Goal: Check status

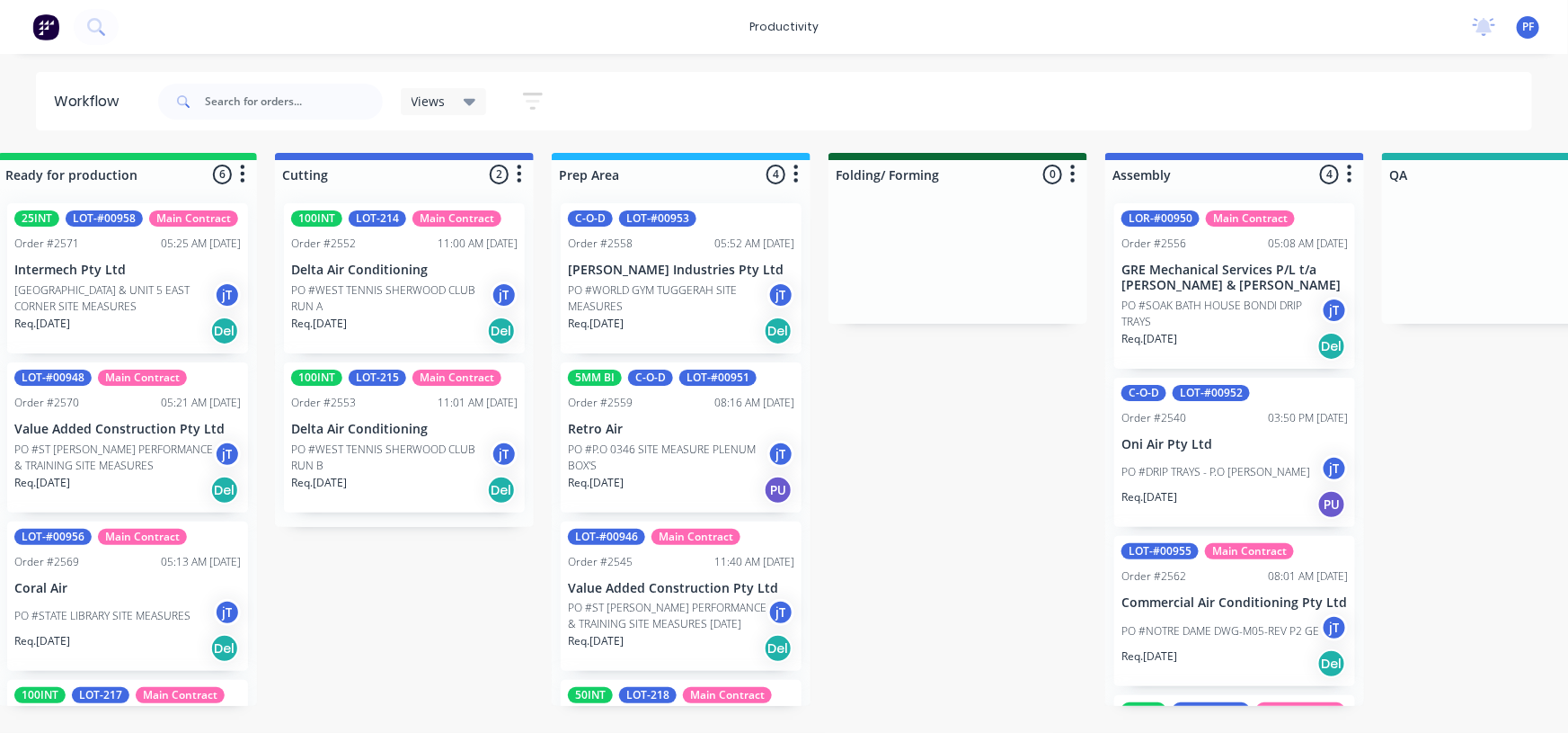
scroll to position [141, 0]
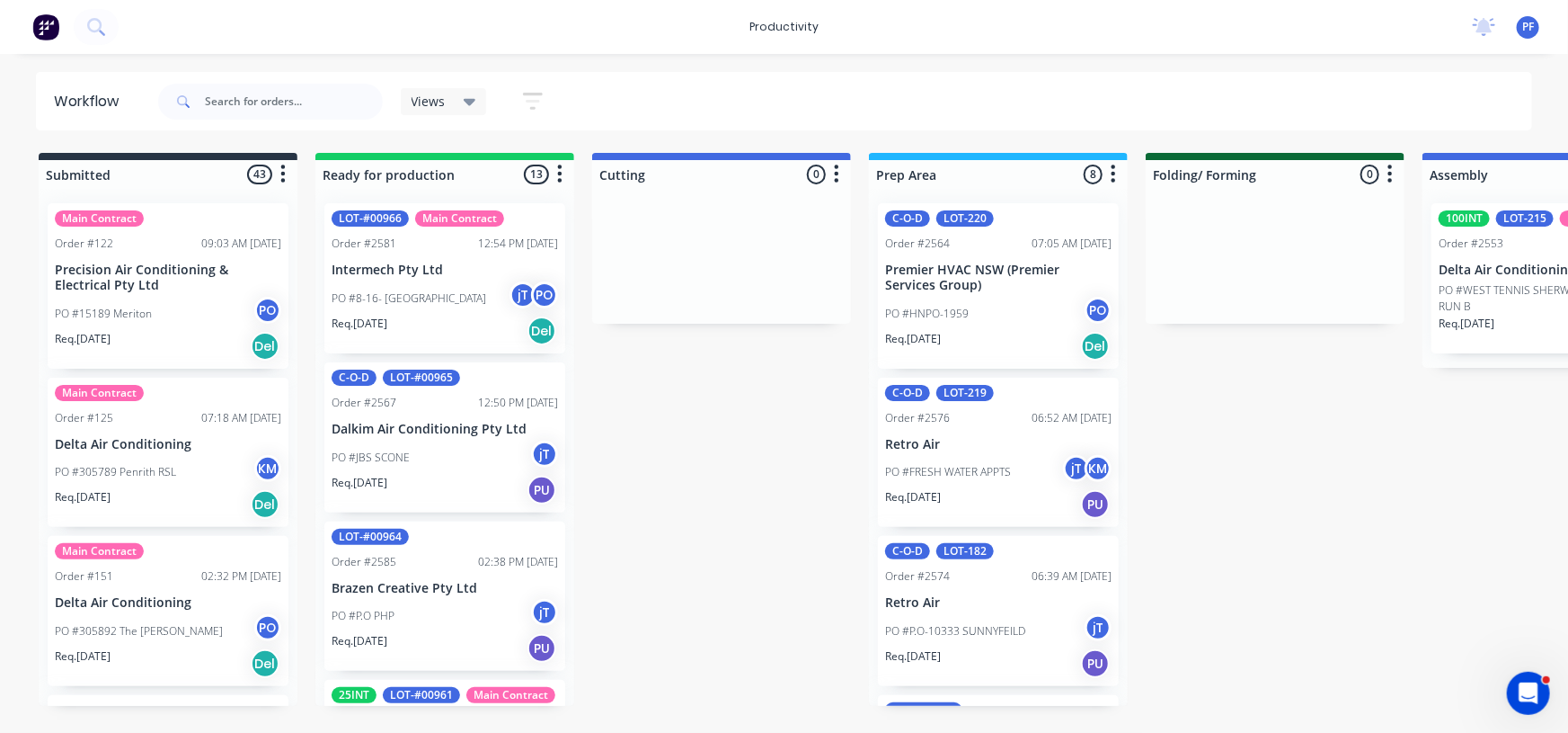
drag, startPoint x: 1394, startPoint y: 530, endPoint x: 1321, endPoint y: 517, distance: 74.1
drag, startPoint x: 1341, startPoint y: 508, endPoint x: 1251, endPoint y: 483, distance: 93.4
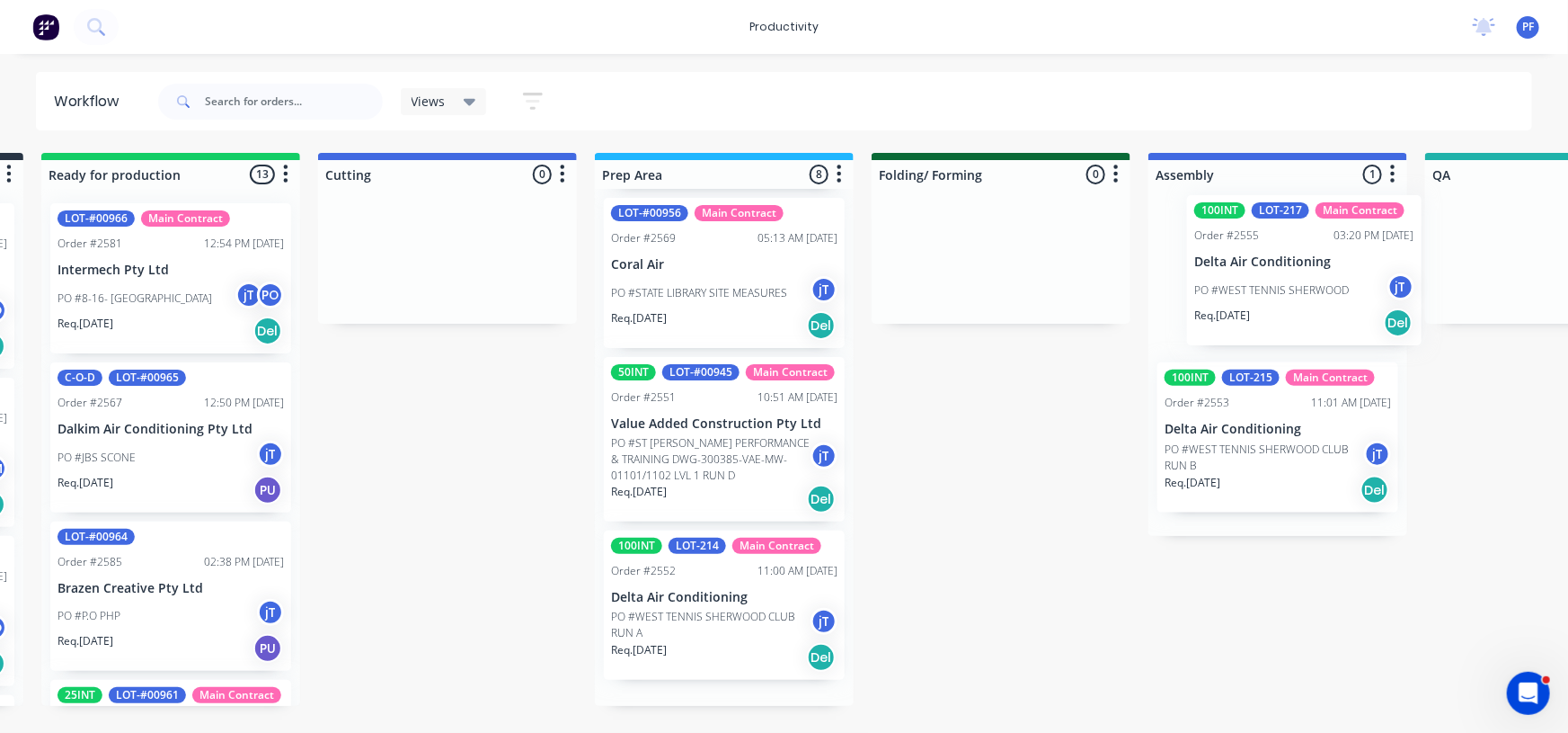
scroll to position [0, 282]
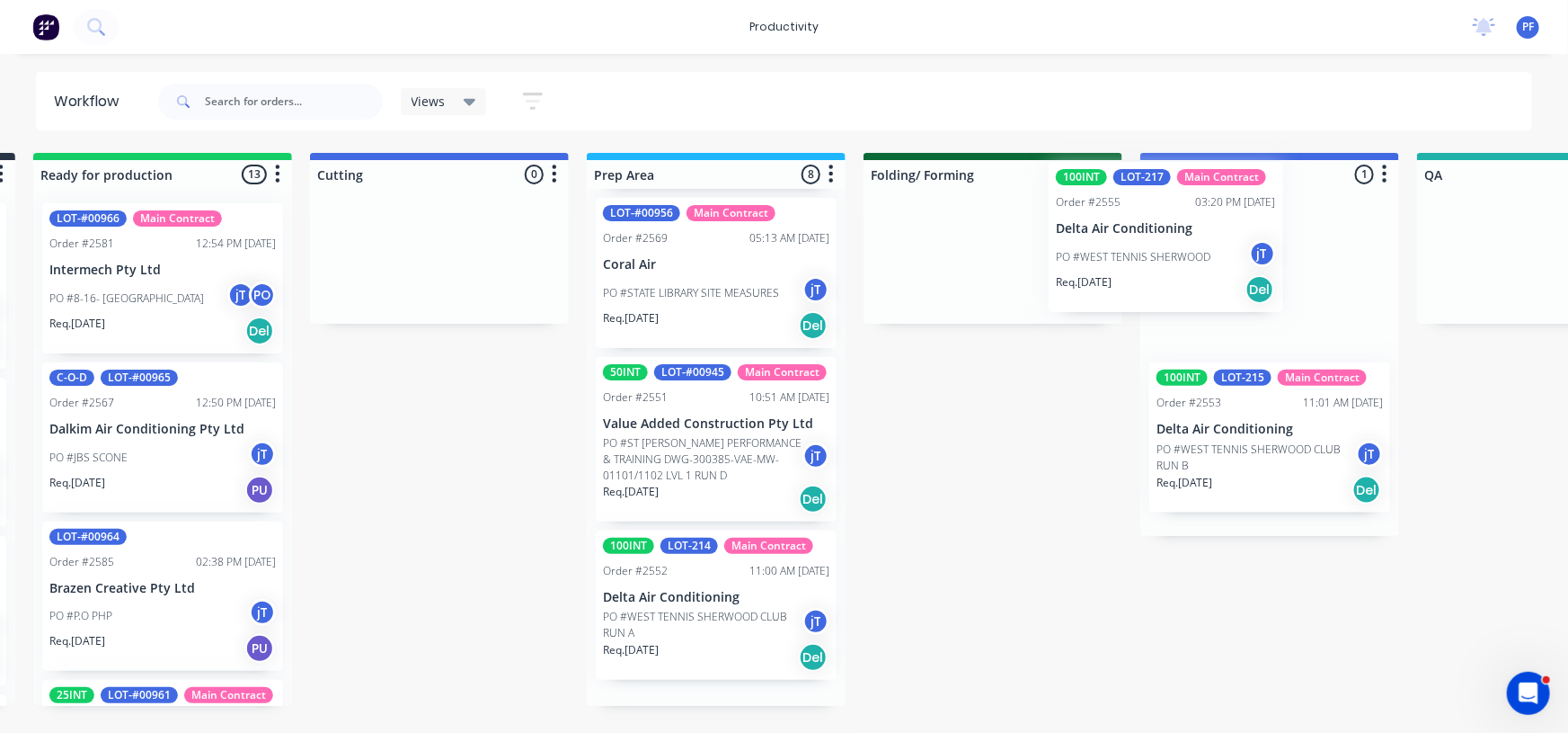
drag, startPoint x: 1047, startPoint y: 670, endPoint x: 1222, endPoint y: 273, distance: 433.9
click at [1222, 273] on div "Submitted 43 Main Contract Order #122 09:03 AM 29/07/24 Precision Air Condition…" at bounding box center [1463, 430] width 3519 height 553
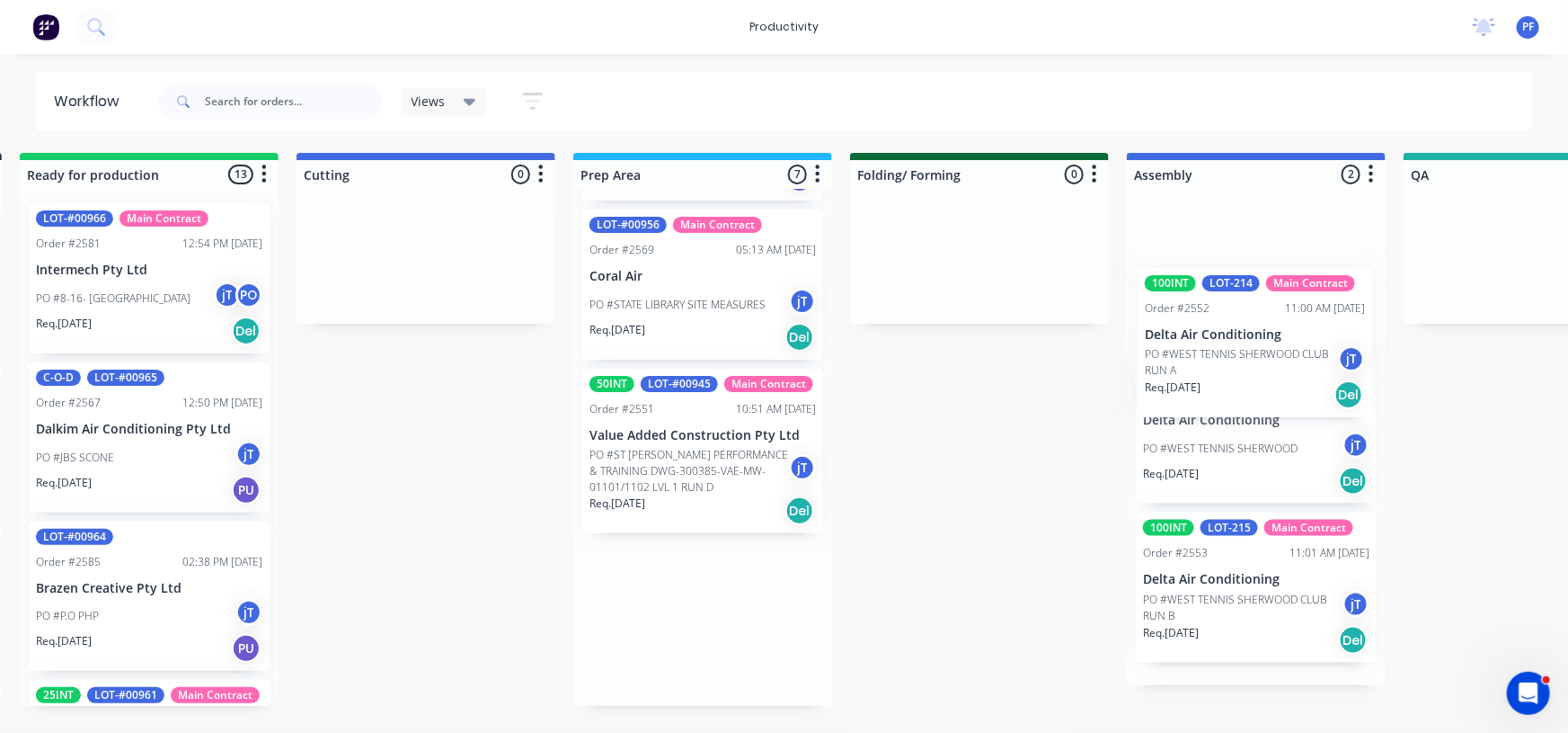
scroll to position [0, 315]
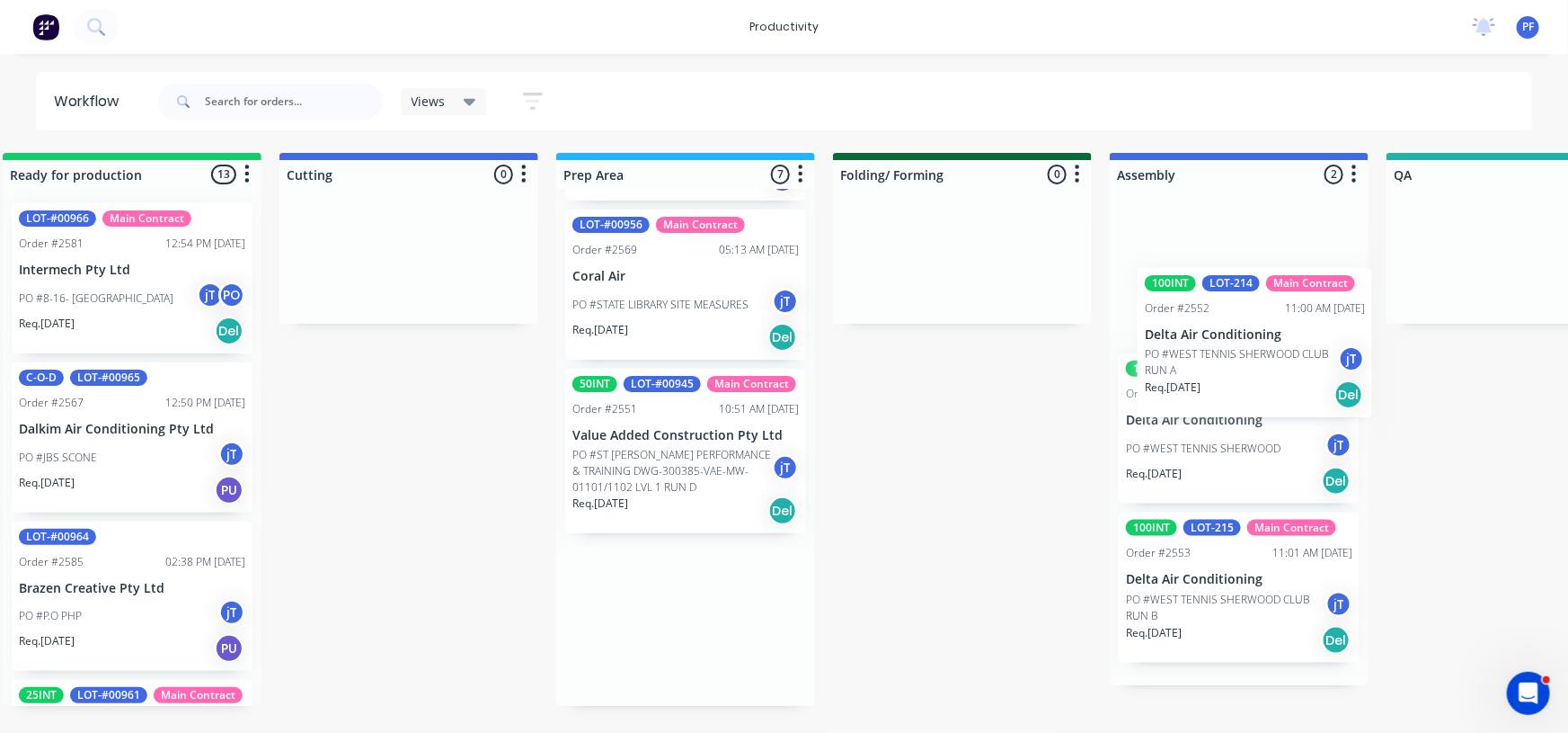
drag, startPoint x: 648, startPoint y: 664, endPoint x: 1204, endPoint y: 372, distance: 628.0
click at [1204, 372] on div "Submitted 43 Main Contract Order #122 09:03 AM 29/07/24 Precision Air Condition…" at bounding box center [1433, 430] width 3519 height 553
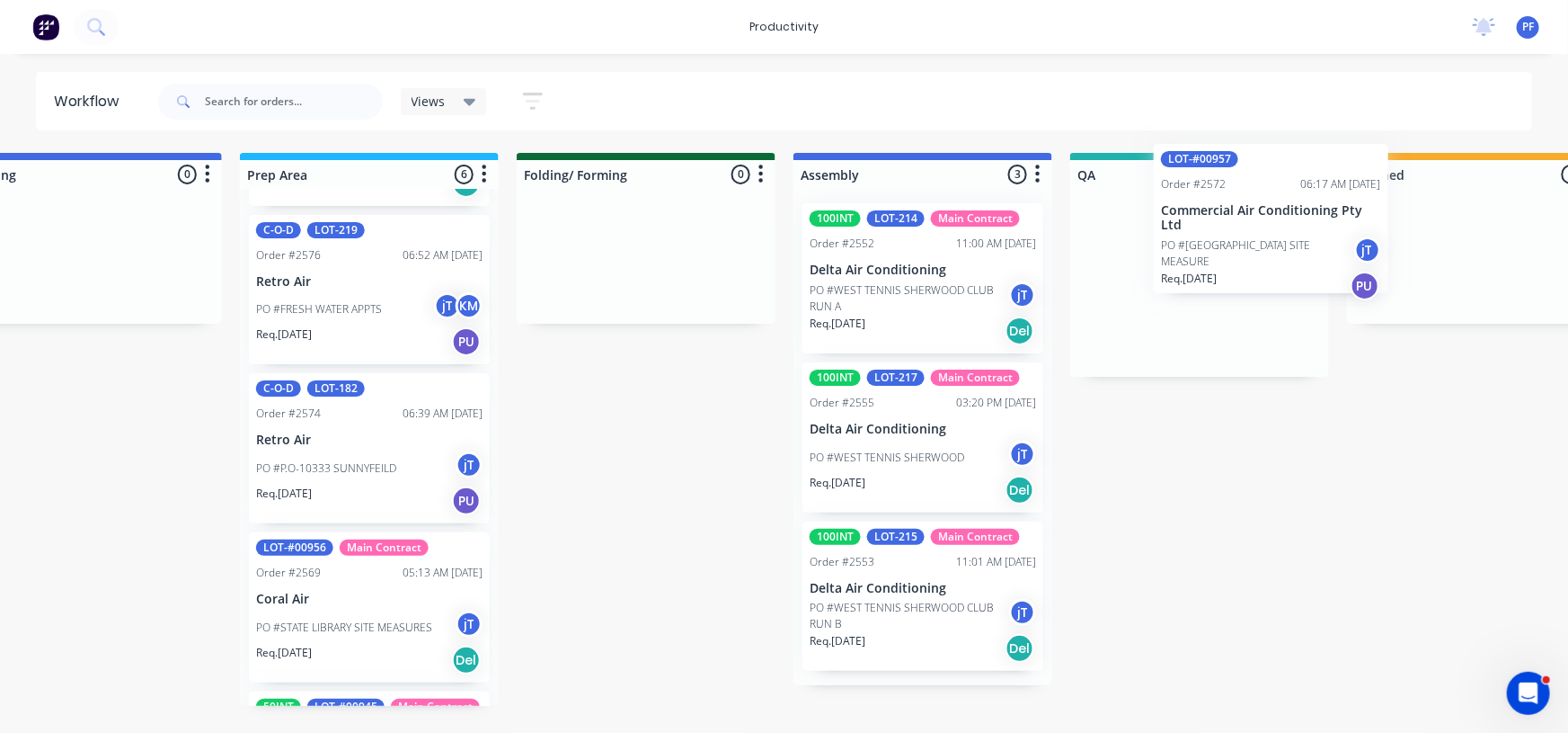
scroll to position [0, 636]
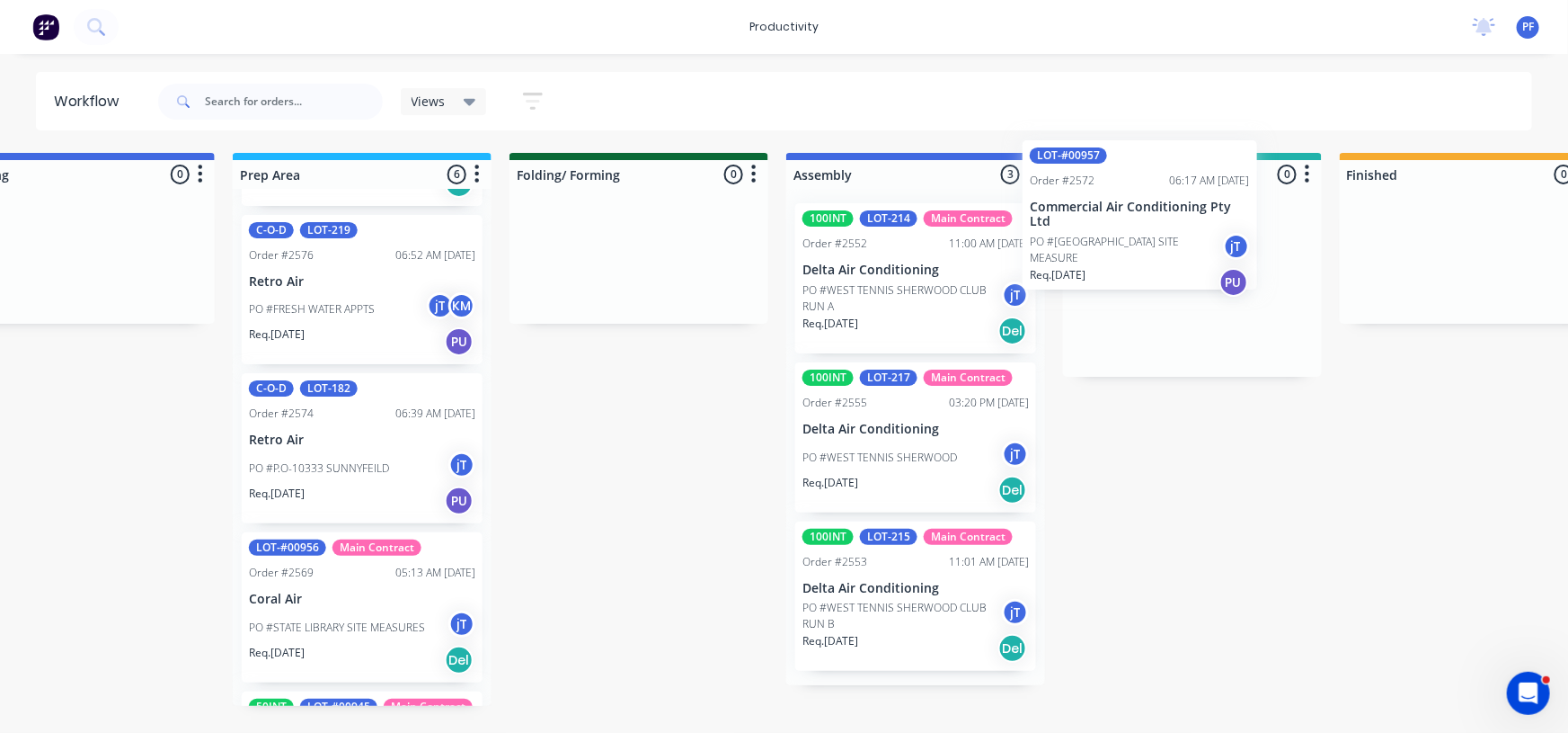
drag, startPoint x: 661, startPoint y: 591, endPoint x: 1137, endPoint y: 185, distance: 625.6
click at [1137, 187] on div "Submitted 43 Main Contract Order #122 09:03 AM 29/07/24 Precision Air Condition…" at bounding box center [1110, 430] width 3519 height 553
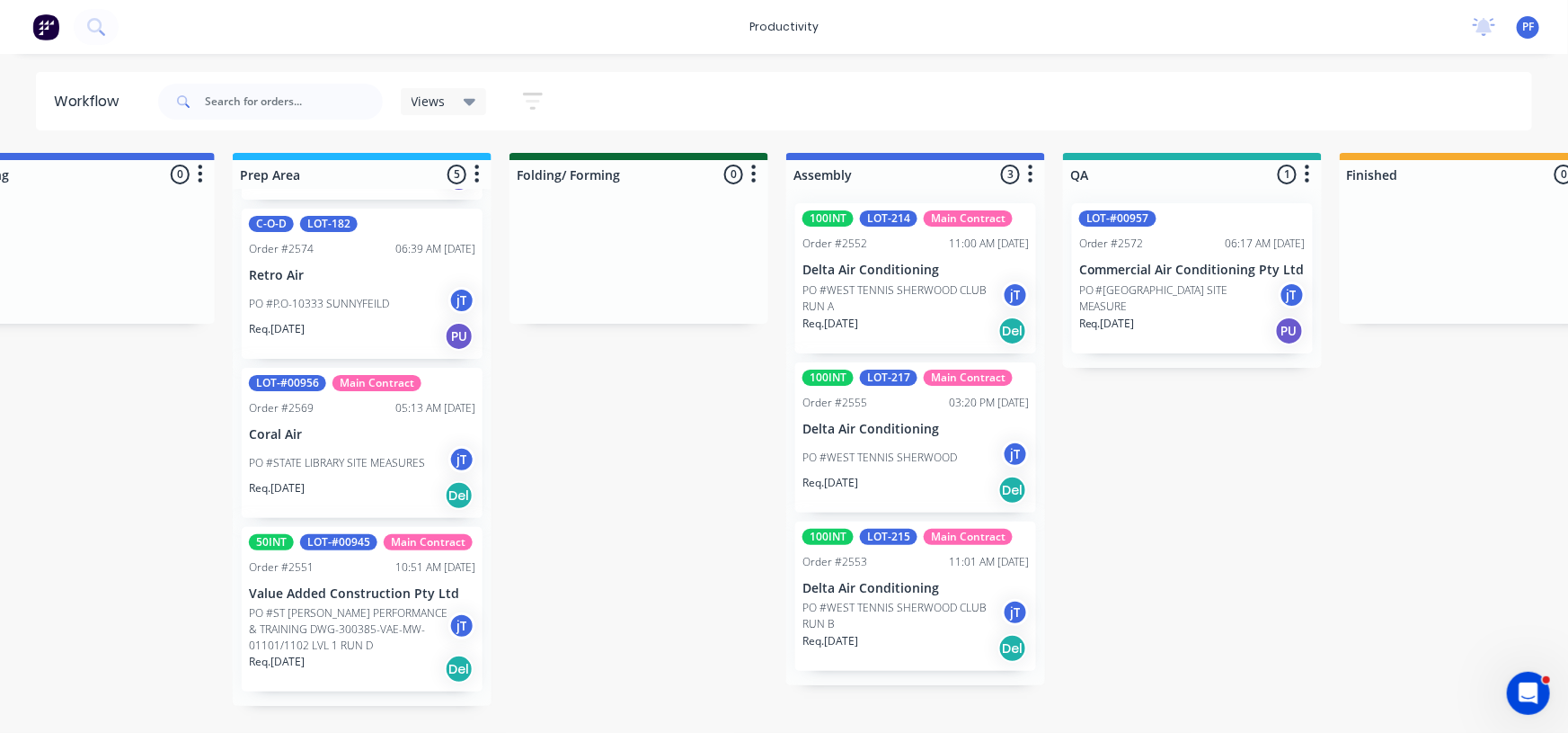
scroll to position [0, 0]
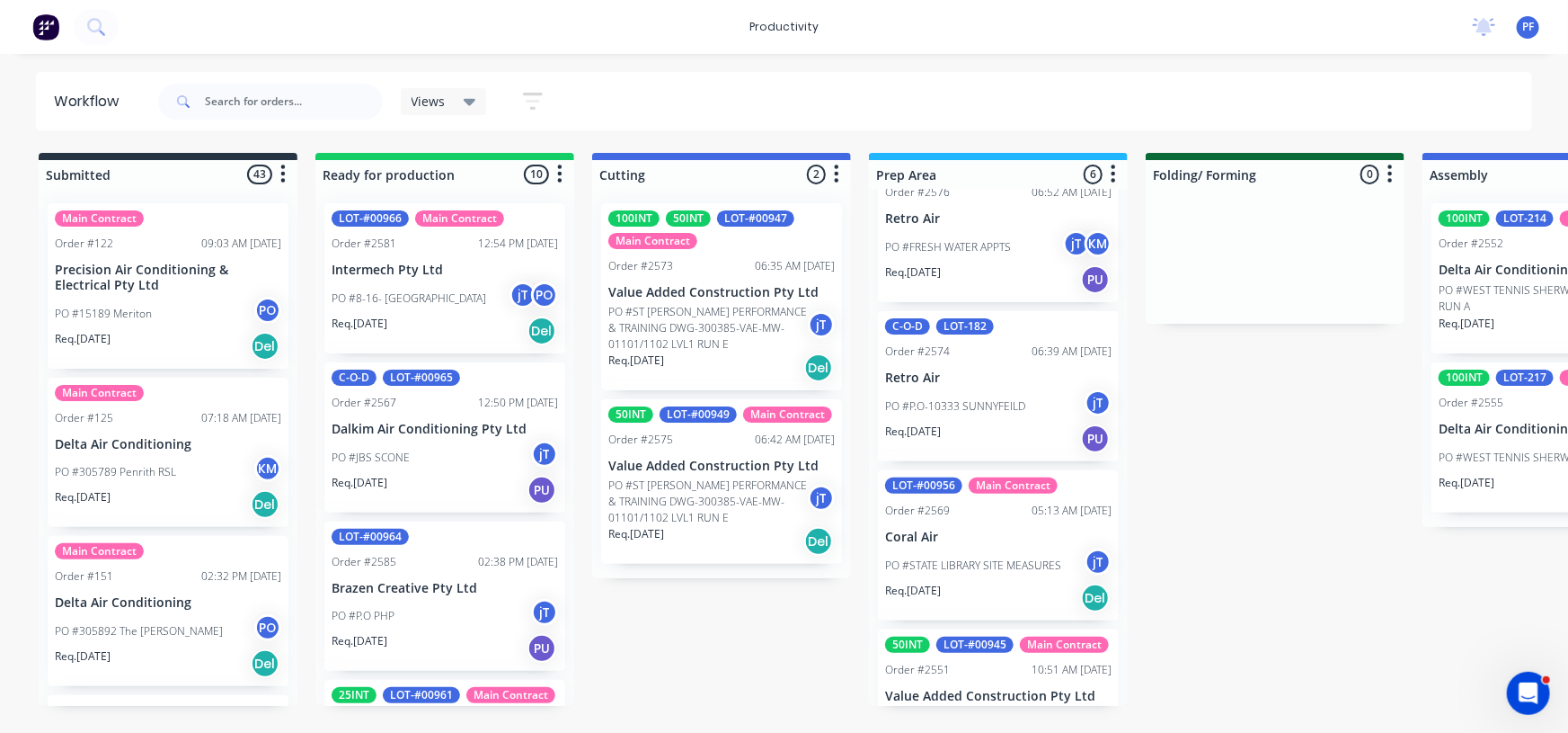
scroll to position [495, 0]
